Goal: Navigation & Orientation: Find specific page/section

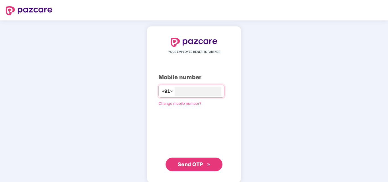
type input "**********"
click at [193, 167] on span "Send OTP" at bounding box center [194, 164] width 33 height 8
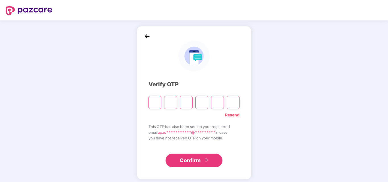
type input "*"
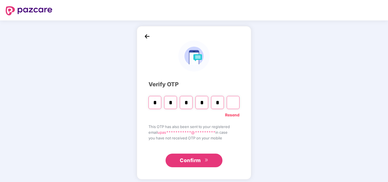
type input "*"
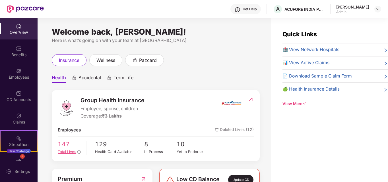
click at [64, 151] on span "Total Lives" at bounding box center [67, 152] width 18 height 5
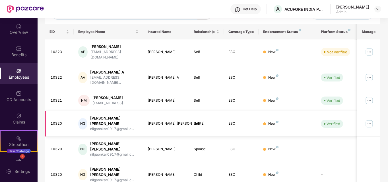
scroll to position [167, 0]
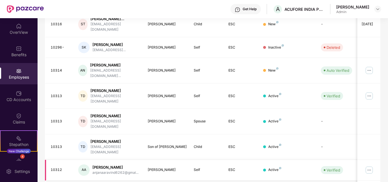
scroll to position [181, 0]
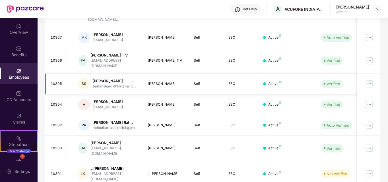
scroll to position [177, 0]
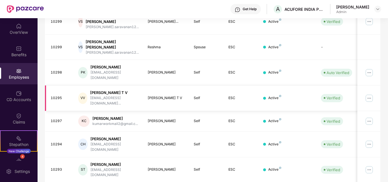
scroll to position [172, 0]
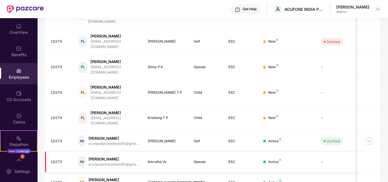
scroll to position [167, 0]
